Goal: Task Accomplishment & Management: Use online tool/utility

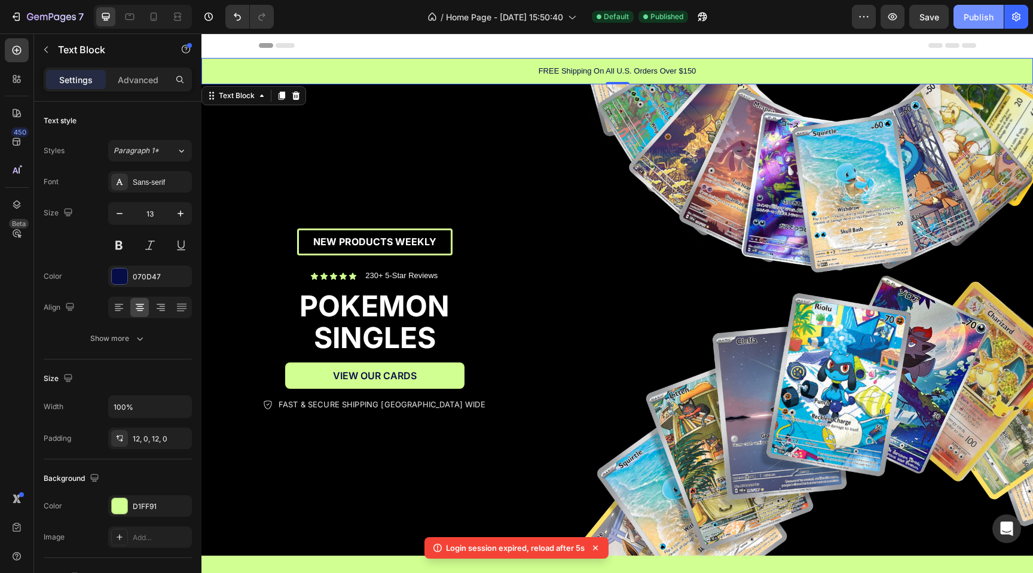
click at [975, 14] on div "Publish" at bounding box center [979, 17] width 30 height 13
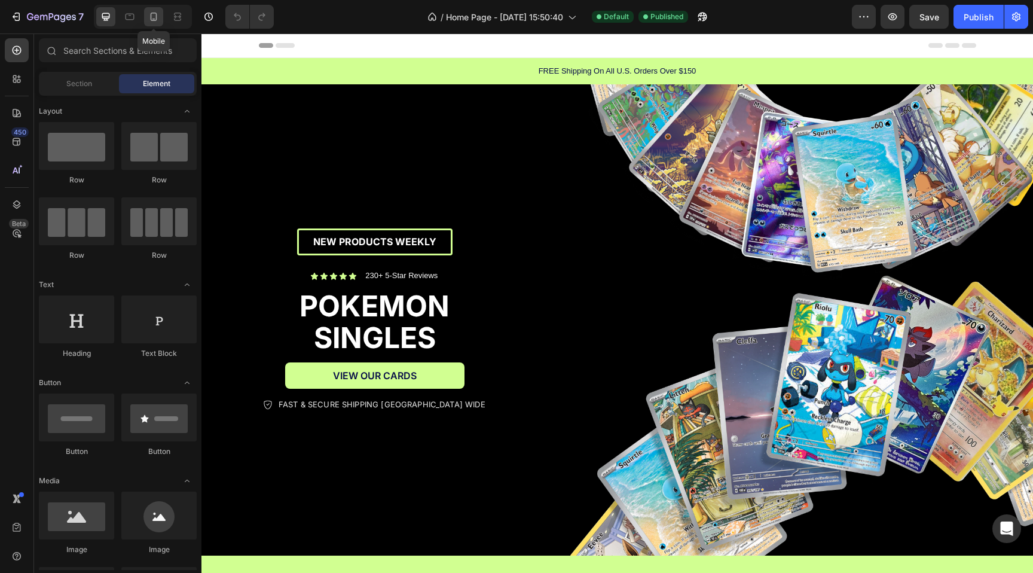
click at [152, 23] on div at bounding box center [153, 16] width 19 height 19
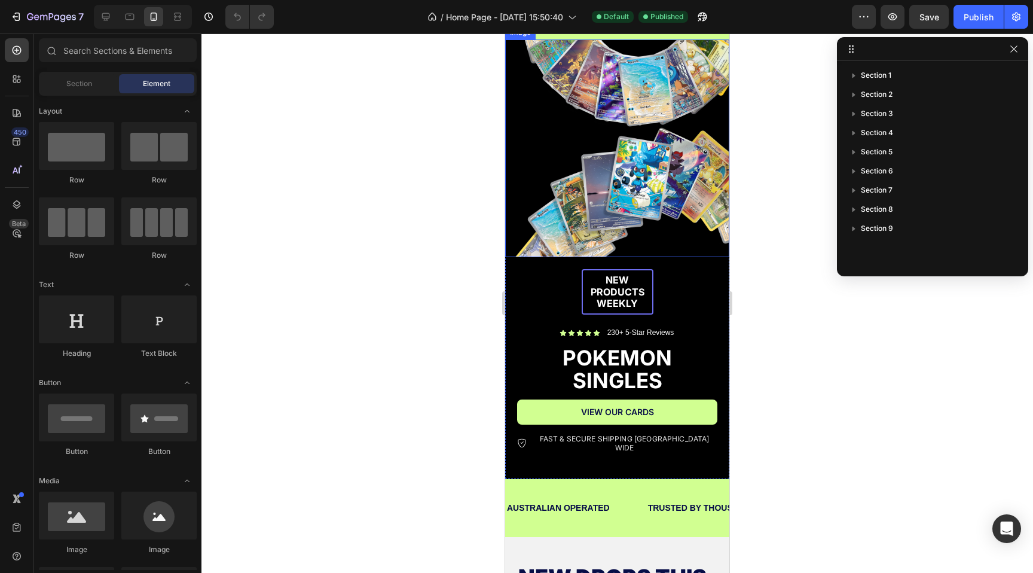
scroll to position [41, 0]
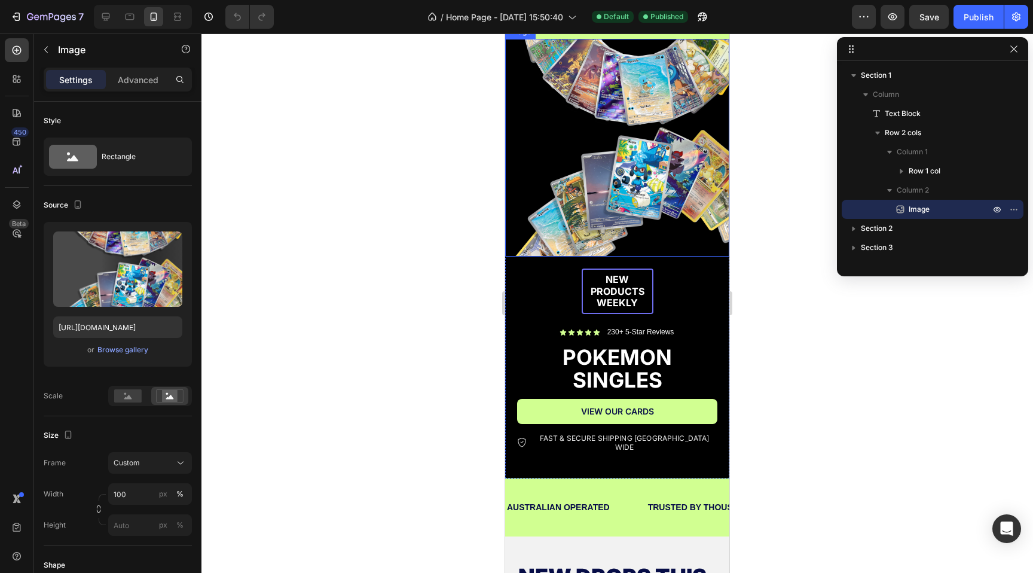
click at [588, 224] on img at bounding box center [617, 148] width 224 height 218
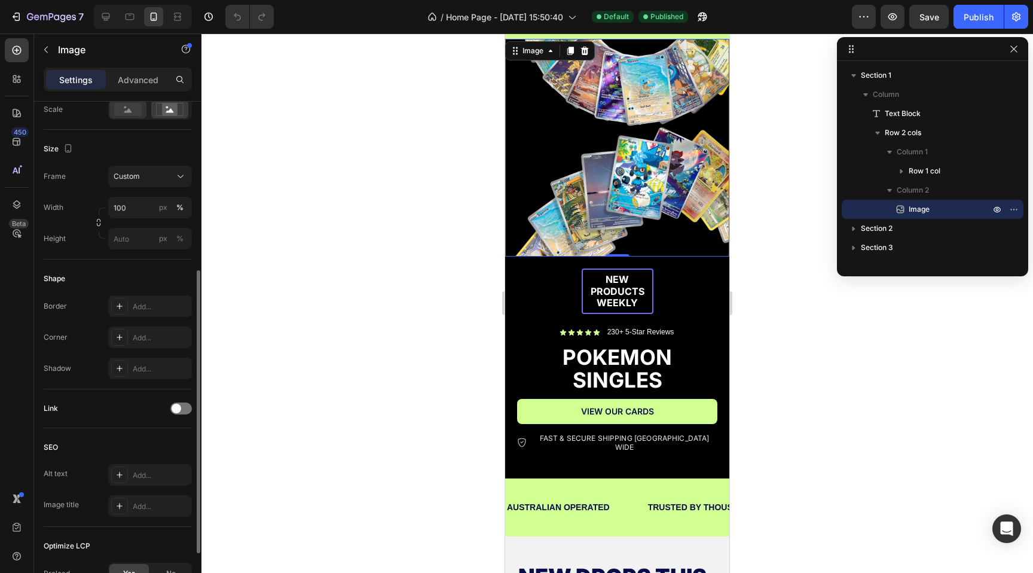
scroll to position [396, 0]
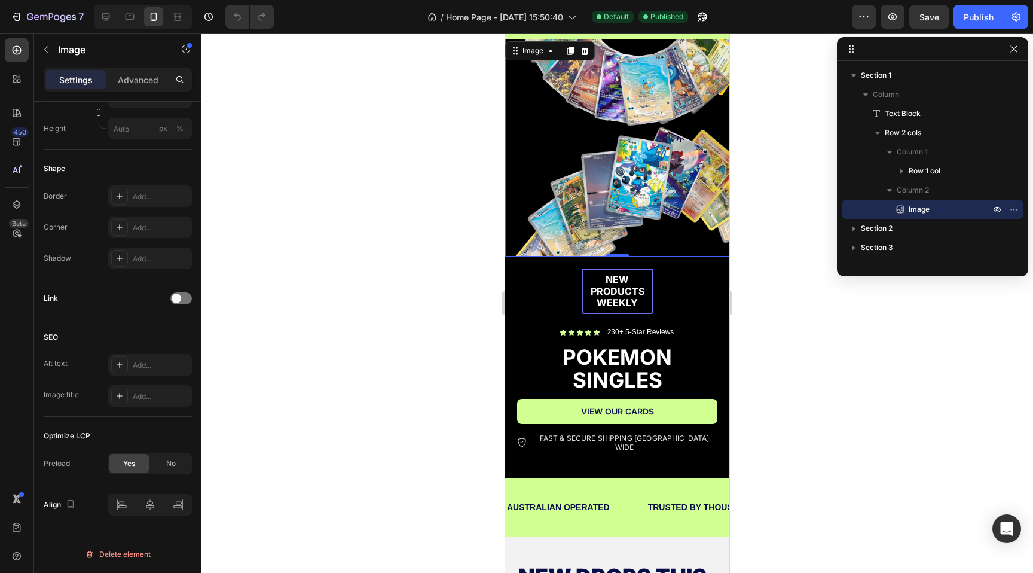
click at [561, 185] on img at bounding box center [617, 148] width 224 height 218
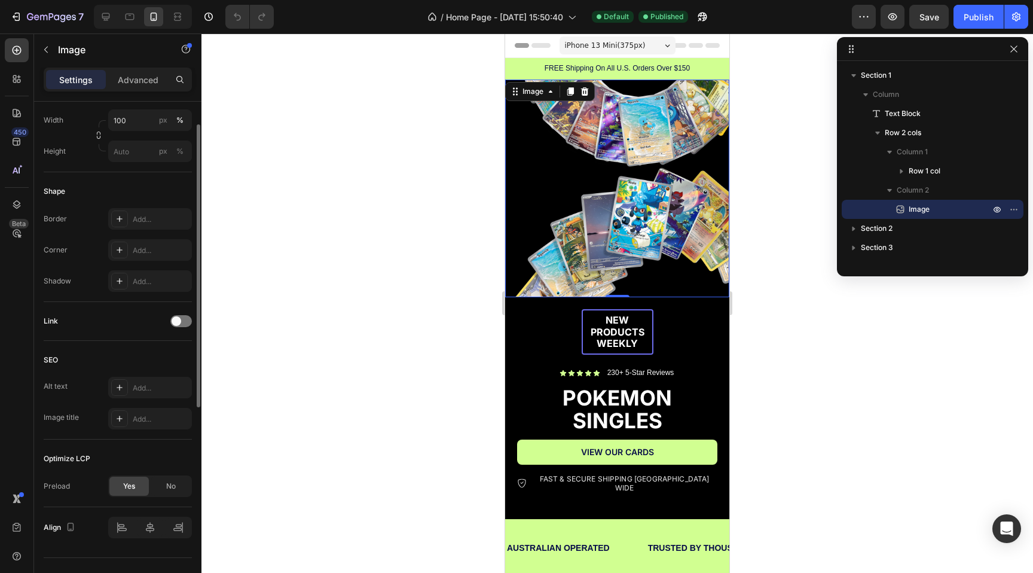
scroll to position [254, 0]
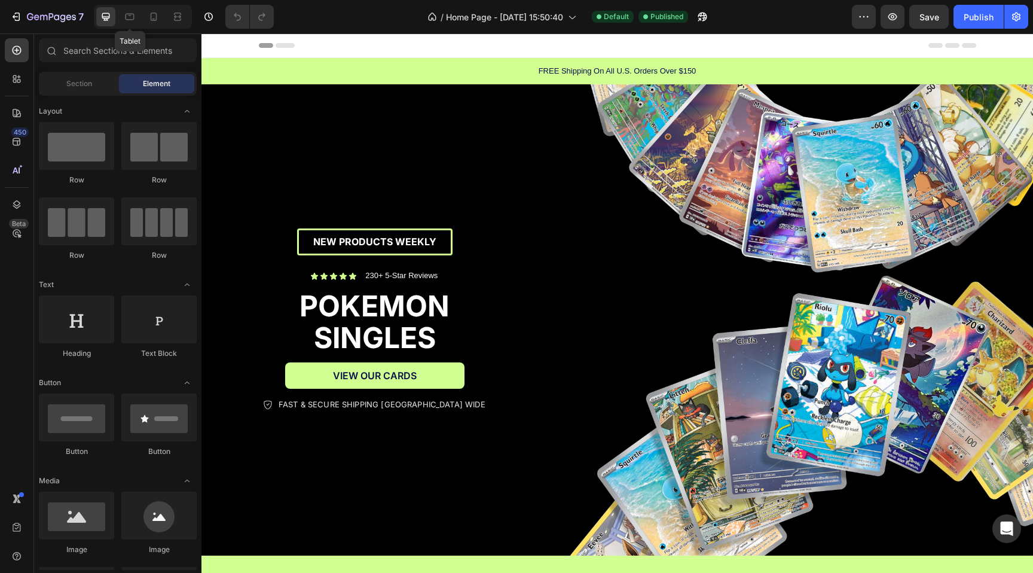
click at [152, 26] on div "Tablet" at bounding box center [143, 17] width 98 height 24
click at [154, 20] on icon at bounding box center [154, 17] width 7 height 8
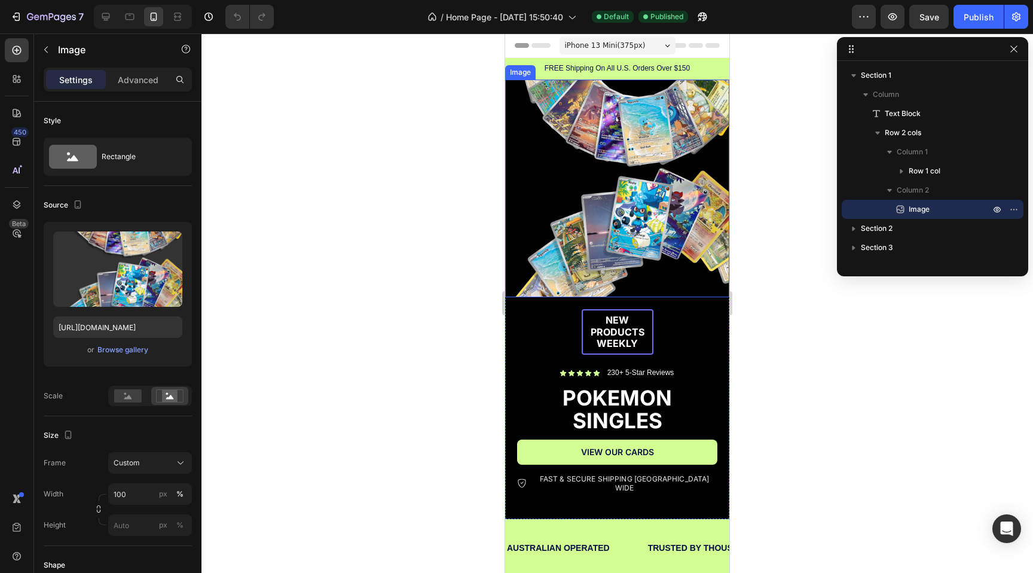
click at [626, 175] on img at bounding box center [617, 189] width 224 height 218
click at [1013, 208] on icon "button" at bounding box center [1014, 210] width 10 height 10
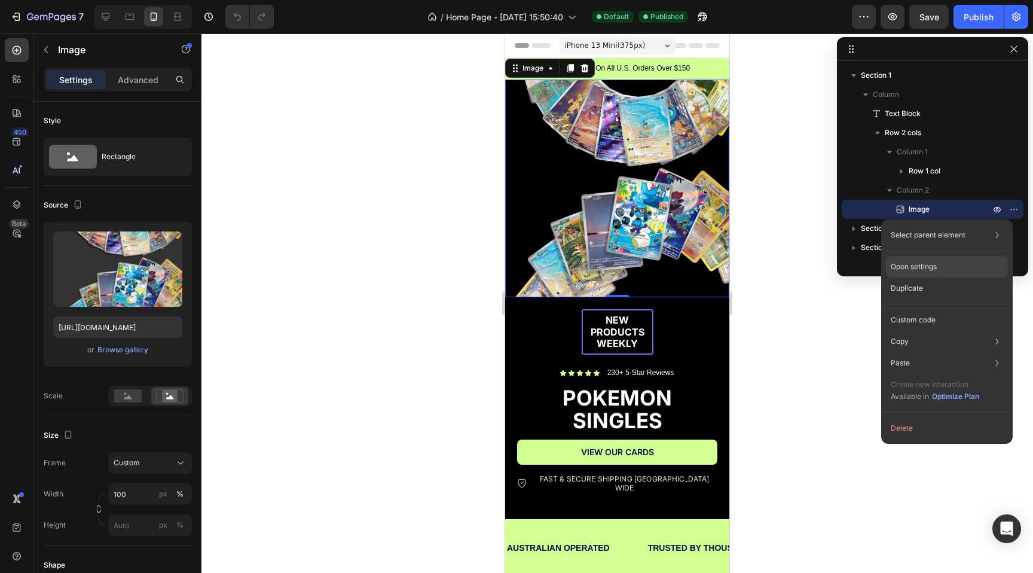
click at [927, 268] on p "Open settings" at bounding box center [914, 266] width 46 height 11
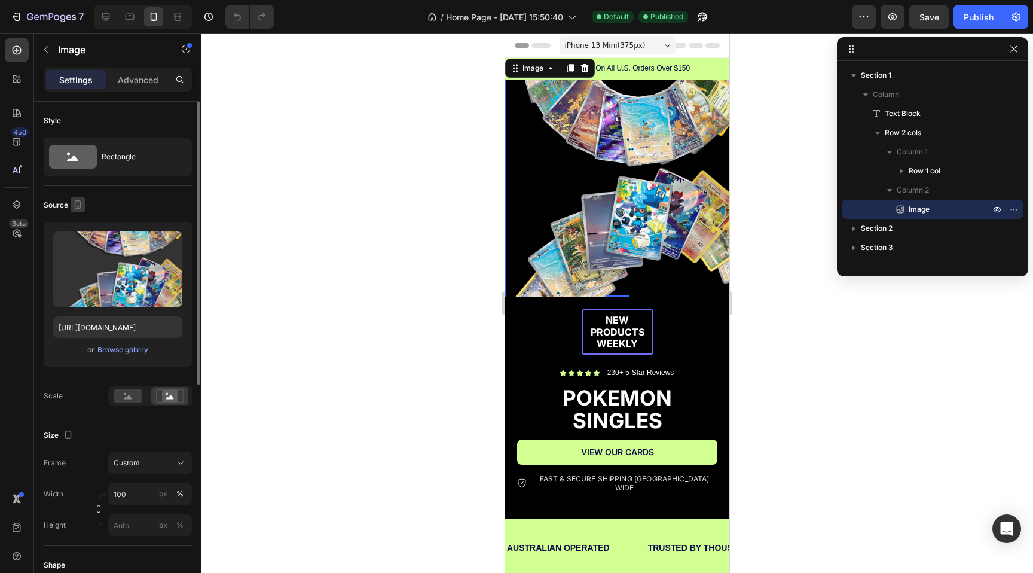
click at [81, 206] on icon "button" at bounding box center [78, 205] width 12 height 12
click at [126, 84] on p "Advanced" at bounding box center [138, 80] width 41 height 13
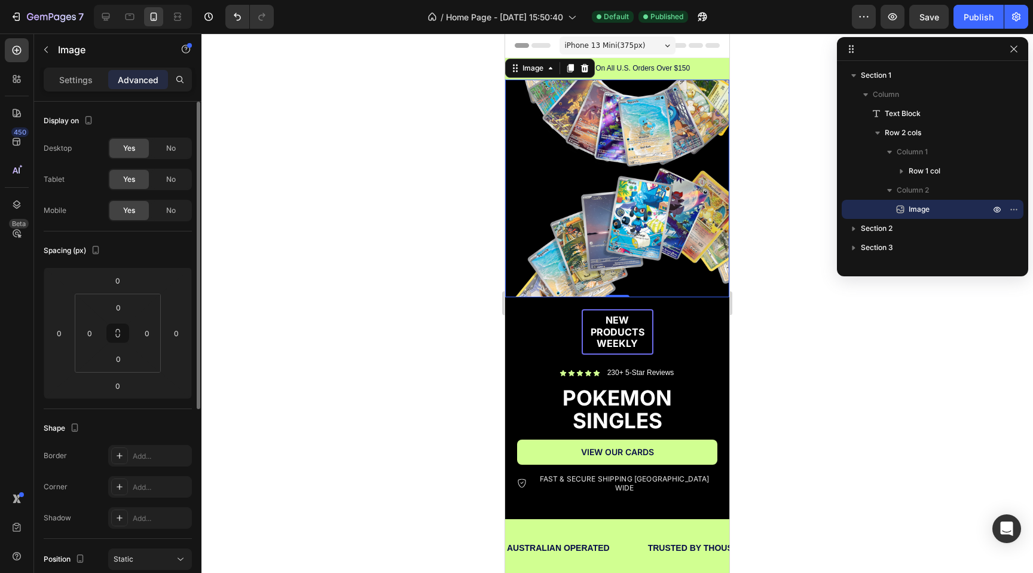
drag, startPoint x: 165, startPoint y: 209, endPoint x: 73, endPoint y: 192, distance: 93.6
click at [73, 192] on div "Desktop Yes No Tablet Yes No Mobile Yes No" at bounding box center [118, 180] width 148 height 84
click at [588, 129] on img at bounding box center [617, 189] width 224 height 218
click at [567, 68] on icon at bounding box center [571, 68] width 10 height 10
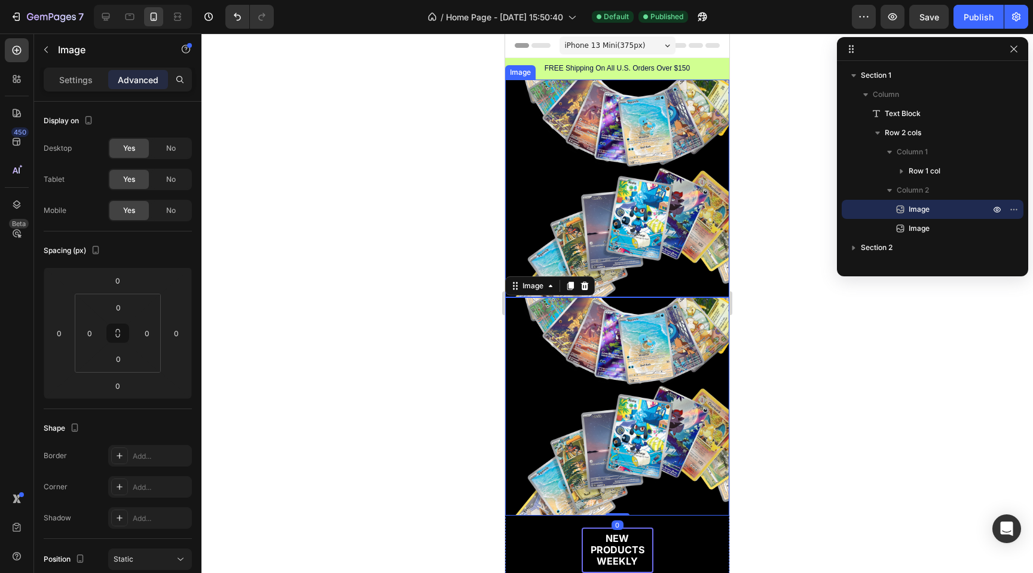
click at [578, 139] on img at bounding box center [617, 189] width 224 height 218
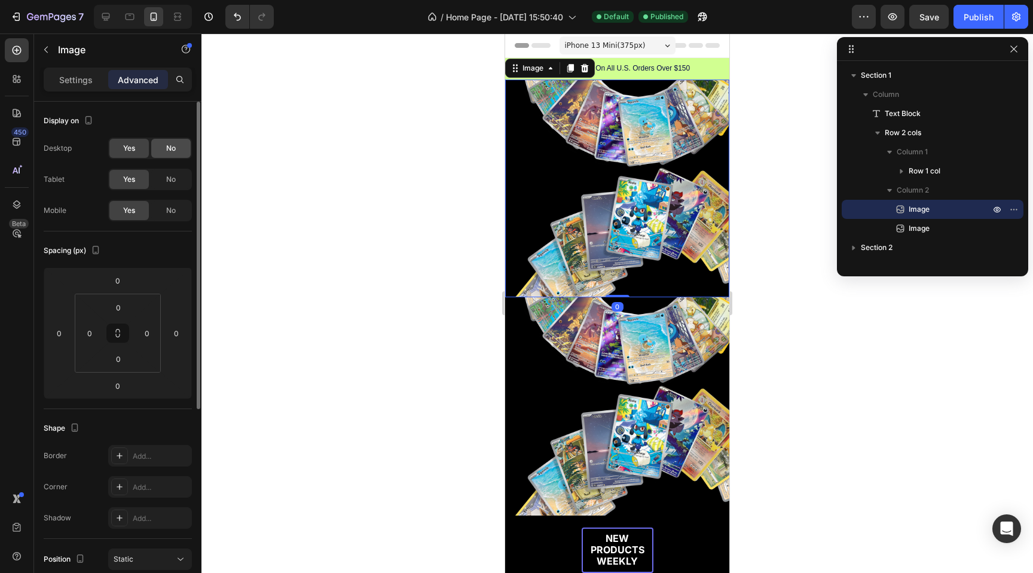
click at [178, 147] on div "No" at bounding box center [170, 148] width 39 height 19
click at [166, 182] on span "No" at bounding box center [171, 179] width 10 height 11
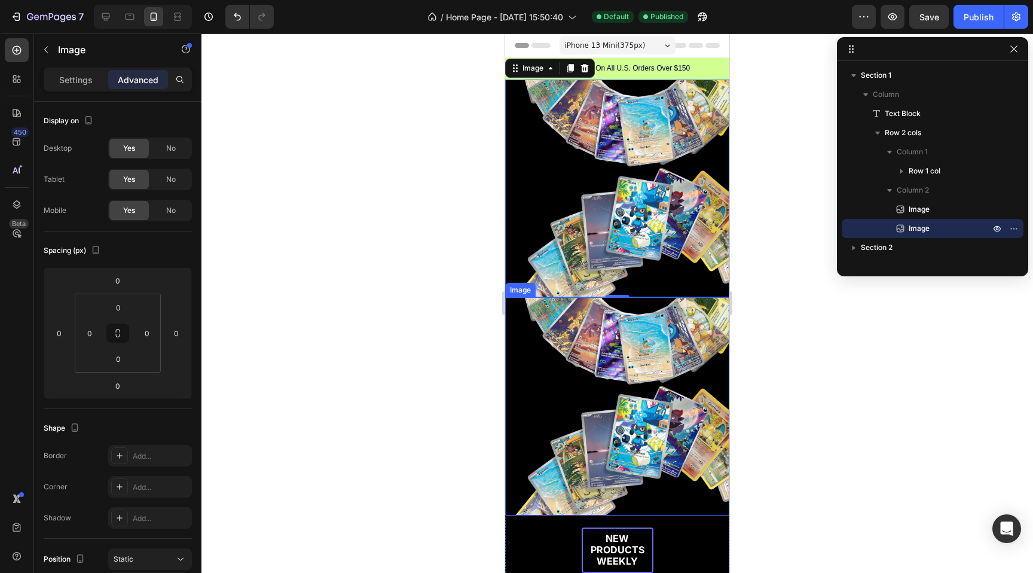
click at [676, 329] on img at bounding box center [617, 406] width 224 height 218
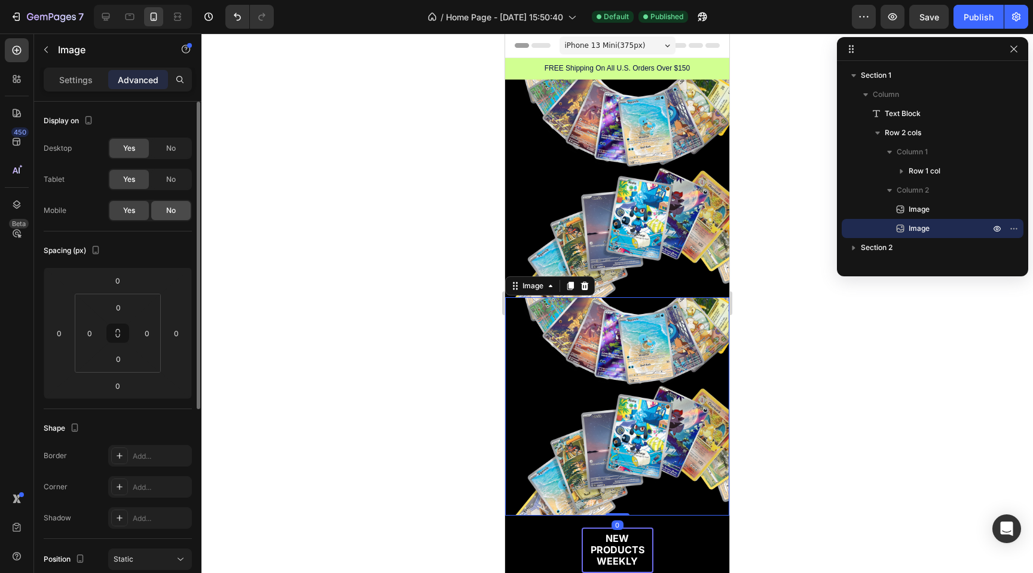
click at [177, 213] on div "No" at bounding box center [170, 210] width 39 height 19
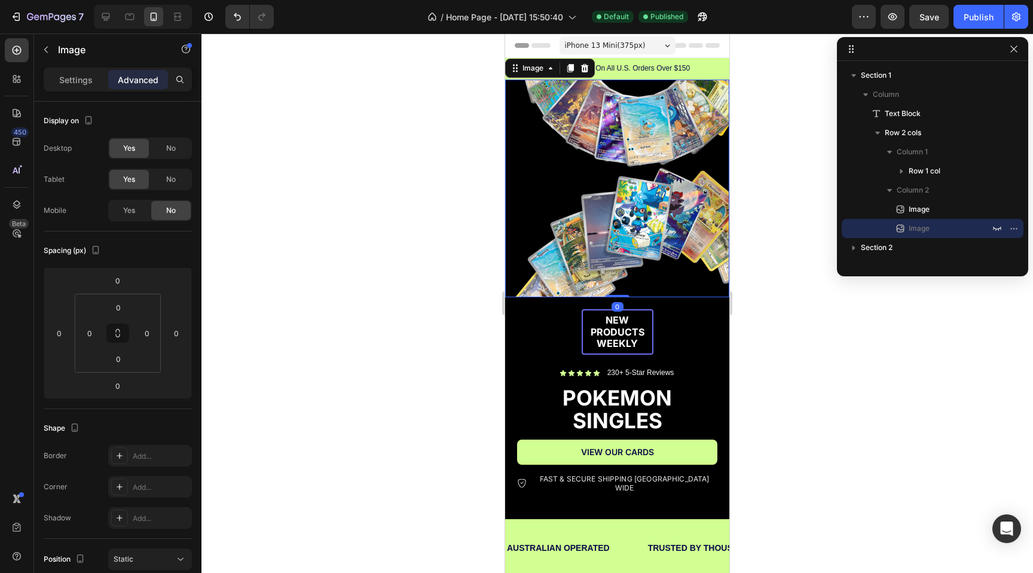
click at [624, 170] on img at bounding box center [617, 189] width 224 height 218
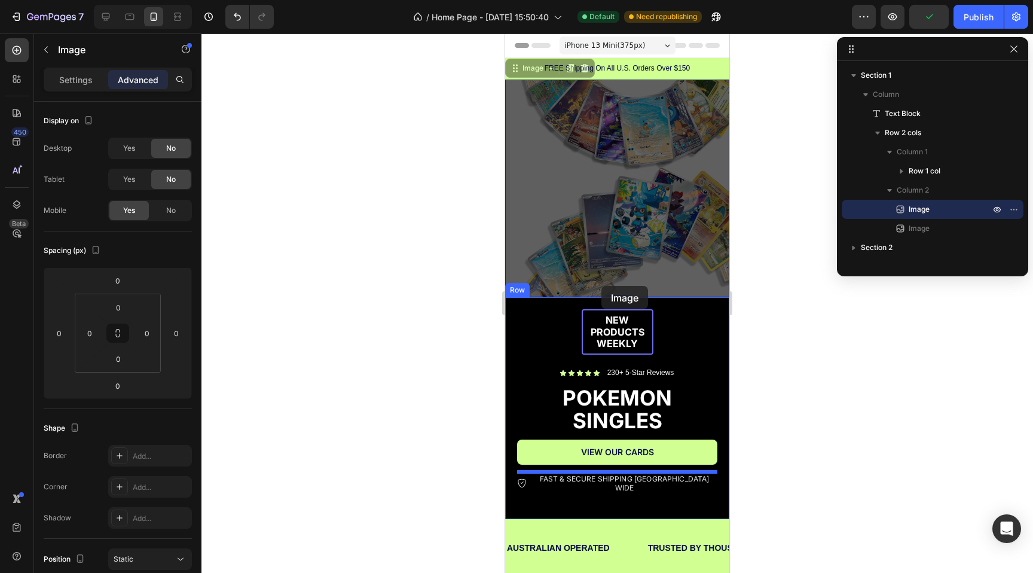
drag, startPoint x: 574, startPoint y: 167, endPoint x: 600, endPoint y: 290, distance: 125.3
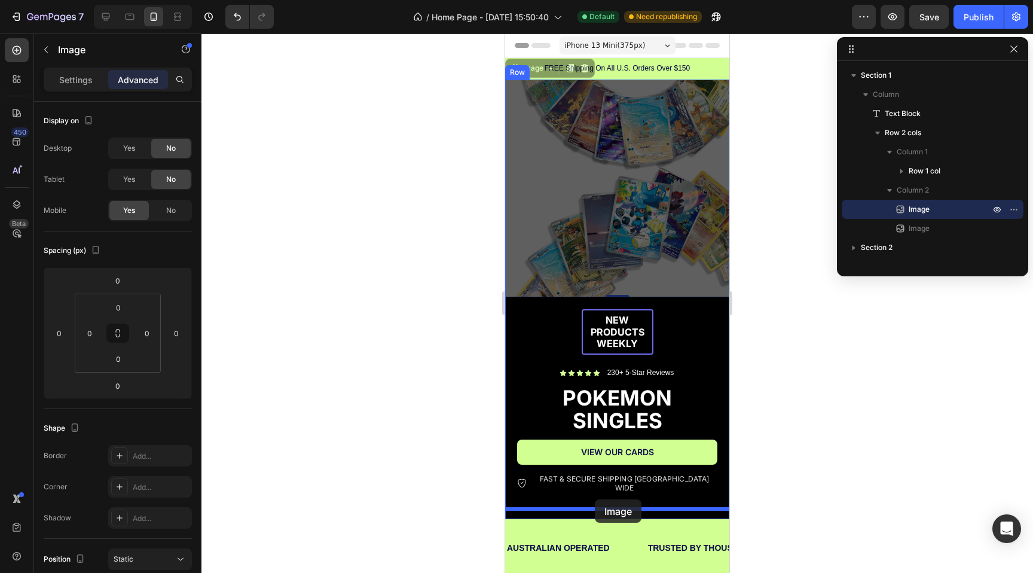
drag, startPoint x: 602, startPoint y: 165, endPoint x: 595, endPoint y: 499, distance: 334.3
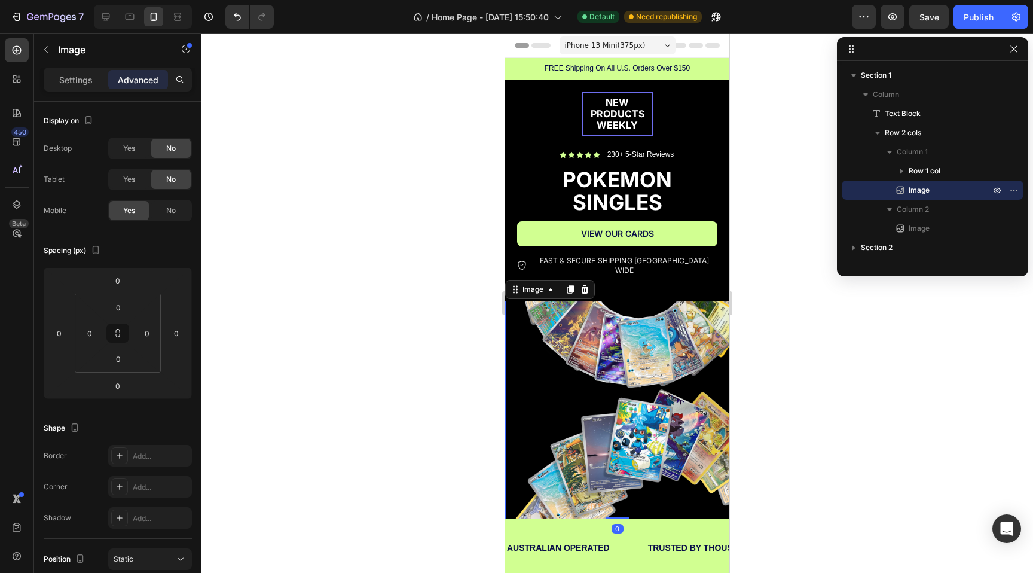
click at [853, 402] on div at bounding box center [618, 302] width 832 height 539
